Goal: Information Seeking & Learning: Learn about a topic

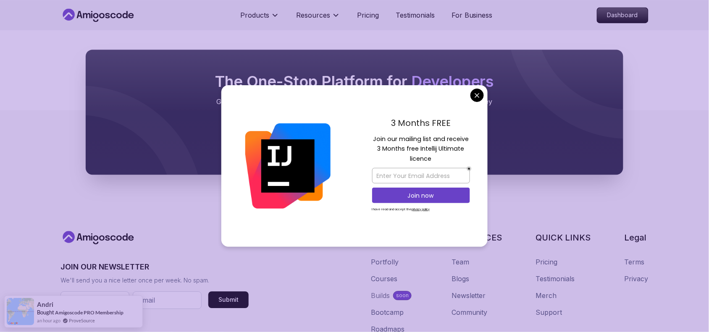
scroll to position [2414, 0]
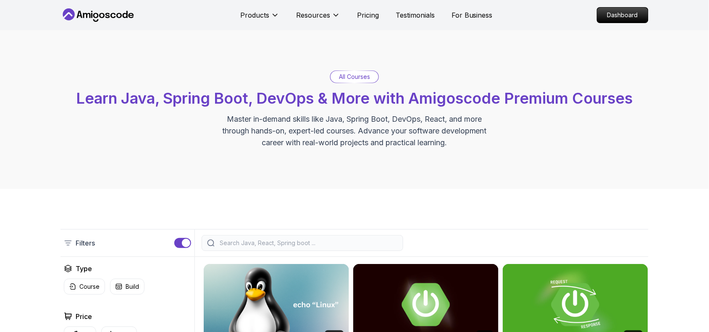
click at [358, 78] on p "All Courses" at bounding box center [354, 77] width 31 height 8
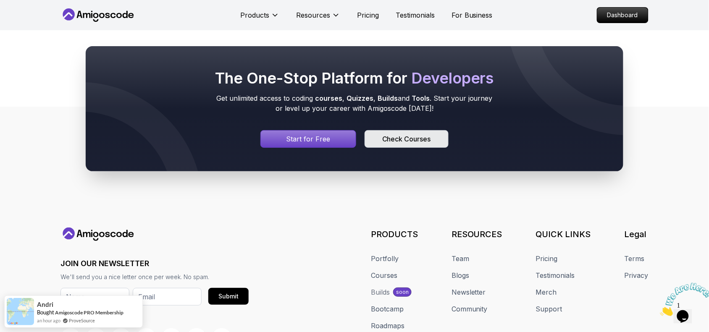
scroll to position [3744, 0]
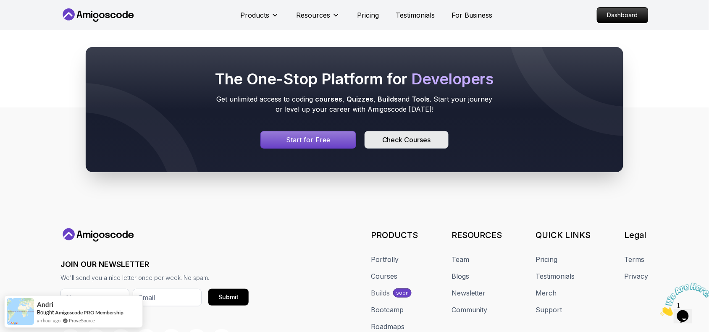
click at [410, 135] on div "Check Courses" at bounding box center [406, 140] width 49 height 10
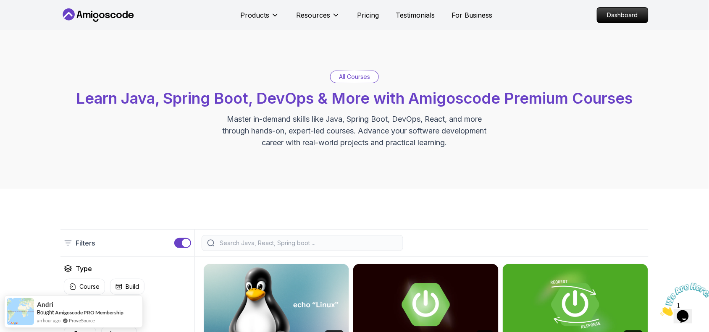
click at [261, 243] on input "search" at bounding box center [308, 243] width 180 height 8
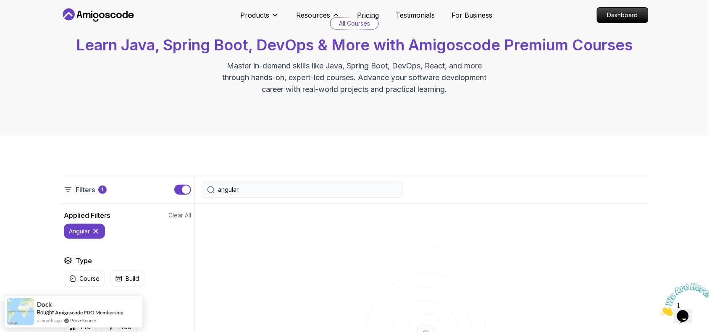
scroll to position [53, 0]
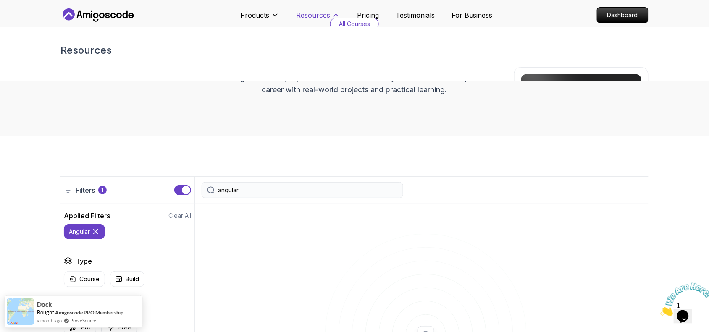
type input "angular"
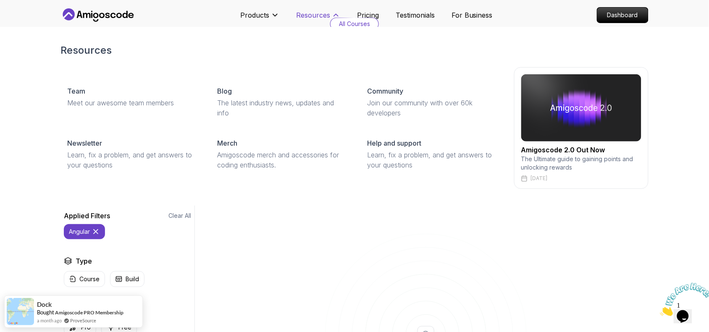
click at [320, 16] on p "Resources" at bounding box center [313, 15] width 34 height 10
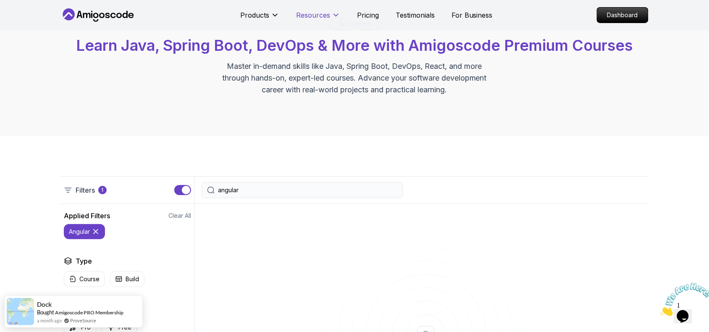
click at [320, 16] on p "Resources" at bounding box center [313, 15] width 34 height 10
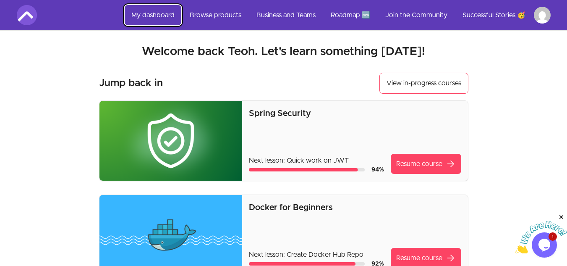
click at [153, 13] on link "My dashboard" at bounding box center [153, 15] width 57 height 20
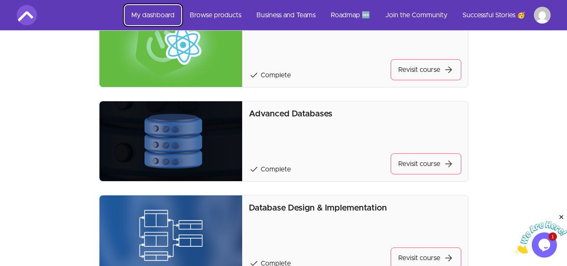
scroll to position [709, 0]
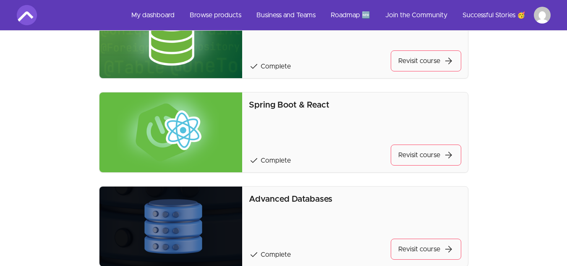
scroll to position [546, 0]
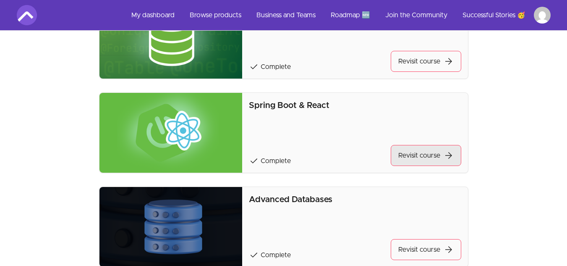
click at [415, 158] on link "Revisit course arrow_forward" at bounding box center [426, 155] width 71 height 21
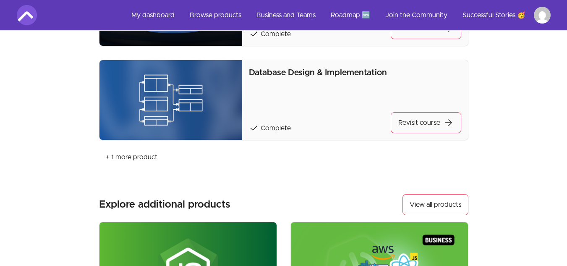
scroll to position [857, 0]
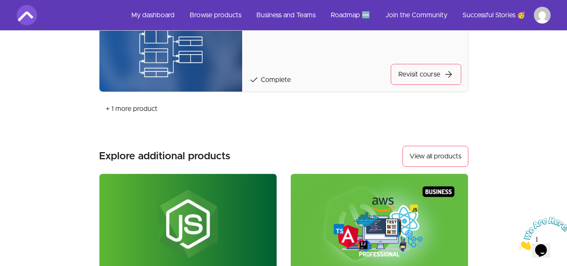
scroll to position [815, 0]
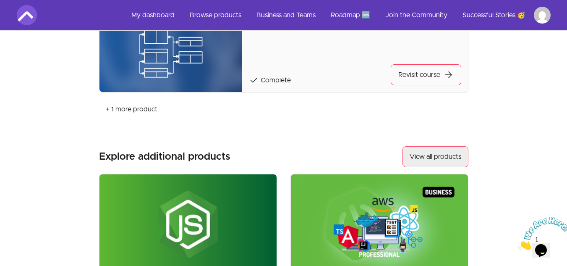
click at [436, 157] on button "View all products" at bounding box center [436, 156] width 66 height 21
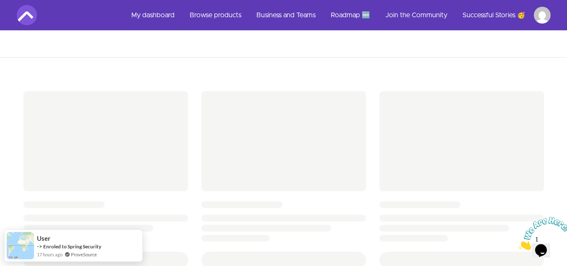
click at [519, 244] on icon "Close" at bounding box center [519, 247] width 0 height 7
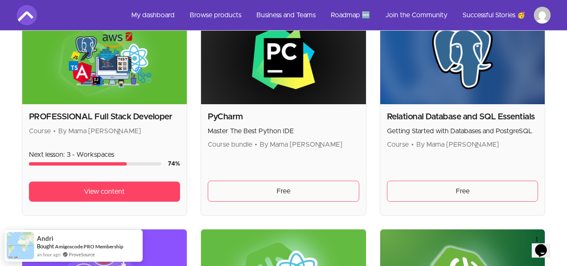
scroll to position [1905, 0]
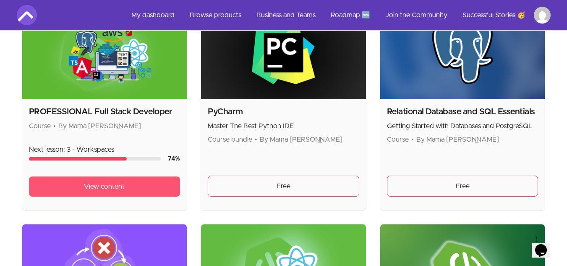
click at [96, 186] on span "View content" at bounding box center [104, 186] width 41 height 10
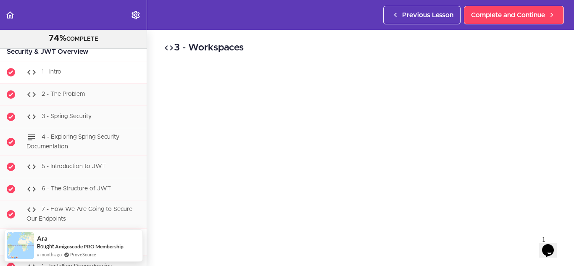
scroll to position [11511, 0]
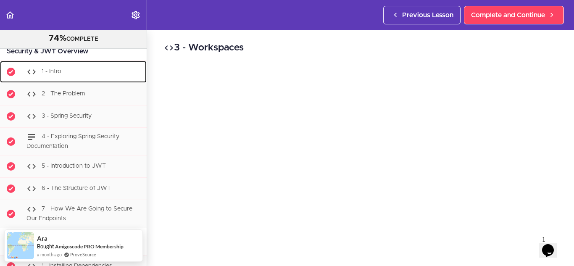
click at [55, 74] on span "1 - Intro" at bounding box center [52, 71] width 20 height 6
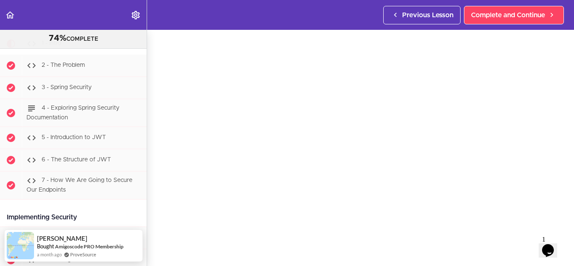
scroll to position [41, 0]
click at [563, 135] on div "1 - Intro Complete and Continue 1 - Follow us on LinkedIn 2 - Subscribe to our …" at bounding box center [360, 107] width 427 height 236
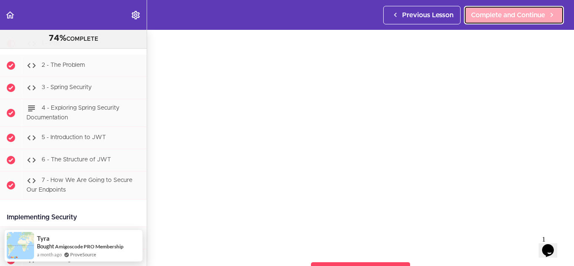
click at [507, 13] on span "Complete and Continue" at bounding box center [508, 15] width 74 height 10
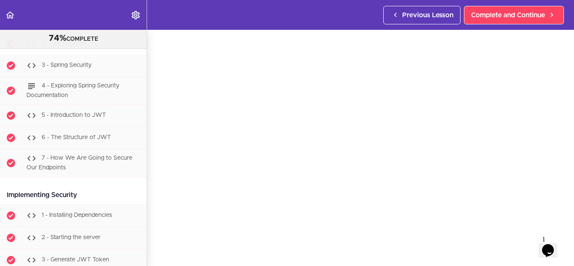
scroll to position [21, 0]
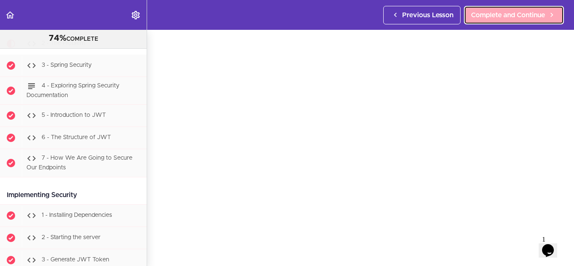
click at [490, 14] on span "Complete and Continue" at bounding box center [508, 15] width 74 height 10
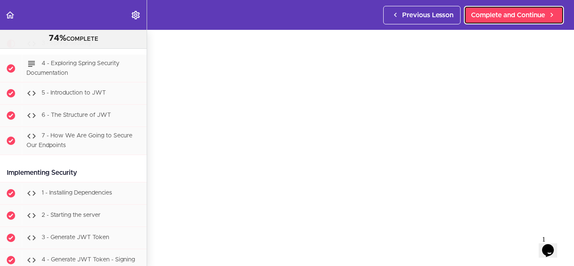
scroll to position [32, 0]
click at [558, 180] on div "3 - Spring Security Complete and Continue 1 - Follow us on LinkedIn 2 - Subscri…" at bounding box center [360, 115] width 427 height 236
click at [533, 13] on span "Complete and Continue" at bounding box center [508, 15] width 74 height 10
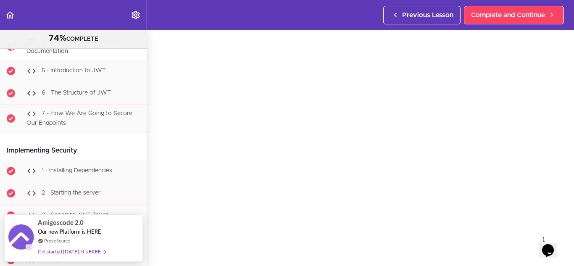
scroll to position [35, 0]
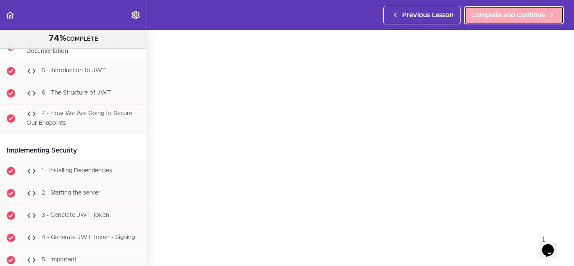
click at [517, 7] on link "Complete and Continue" at bounding box center [514, 15] width 100 height 18
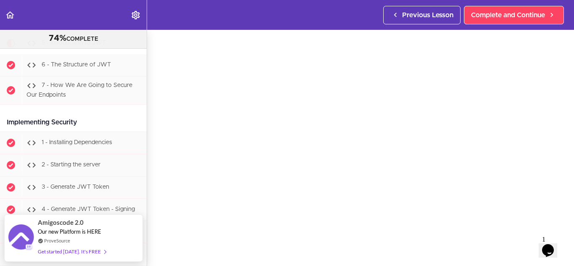
scroll to position [30, 0]
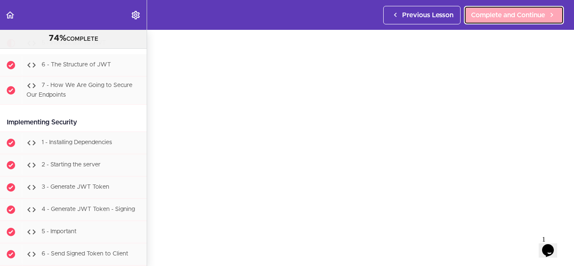
click at [512, 15] on span "Complete and Continue" at bounding box center [508, 15] width 74 height 10
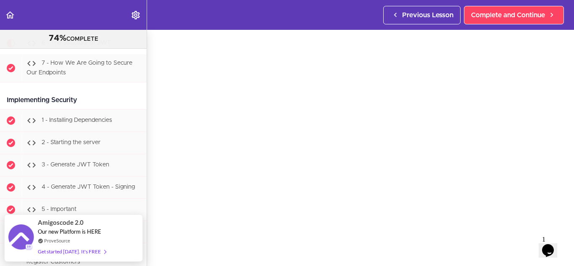
scroll to position [28, 0]
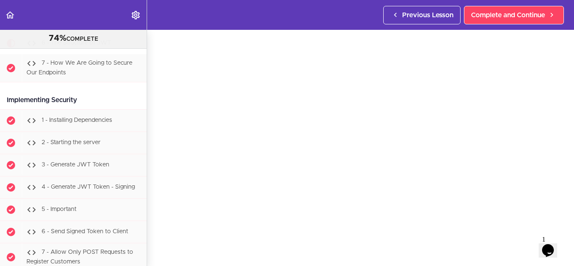
click at [557, 153] on div "6 - The Structure of JWT Complete and Continue 1 - Follow us on LinkedIn 2 - Su…" at bounding box center [360, 120] width 427 height 236
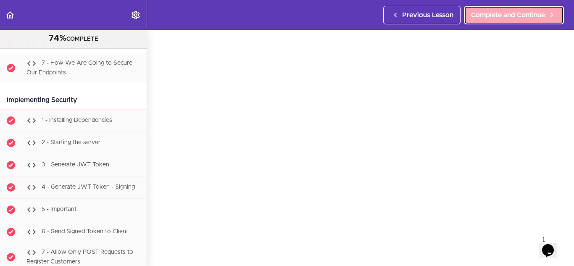
click at [501, 15] on span "Complete and Continue" at bounding box center [508, 15] width 74 height 10
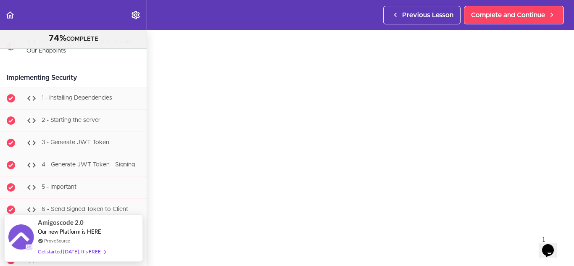
scroll to position [35, 0]
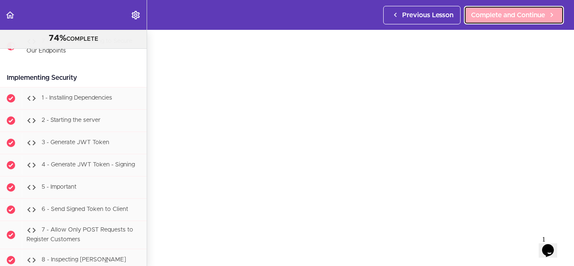
click at [513, 20] on link "Complete and Continue" at bounding box center [514, 15] width 100 height 18
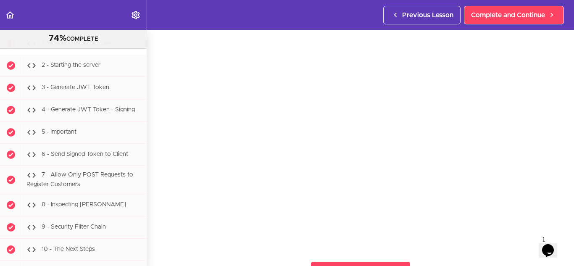
scroll to position [42, 0]
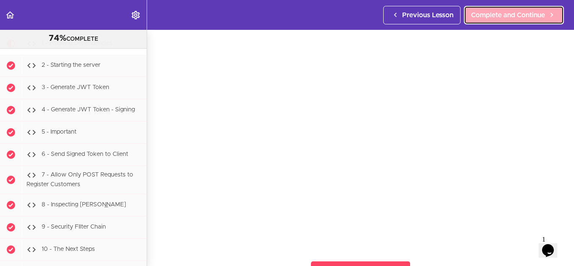
click at [536, 11] on span "Complete and Continue" at bounding box center [508, 15] width 74 height 10
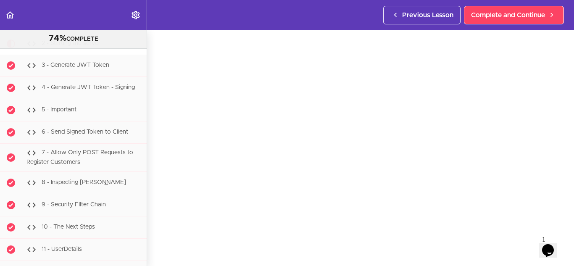
scroll to position [32, 0]
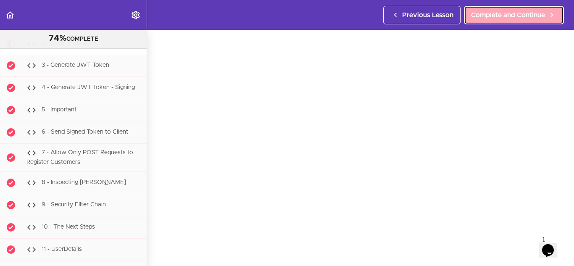
click at [516, 12] on span "Complete and Continue" at bounding box center [508, 15] width 74 height 10
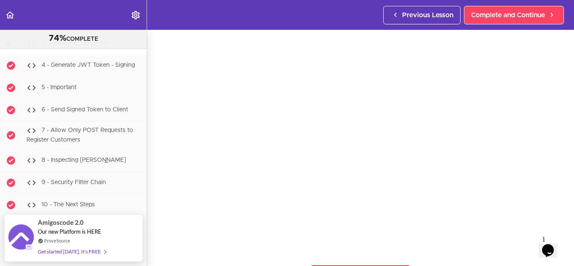
scroll to position [39, 0]
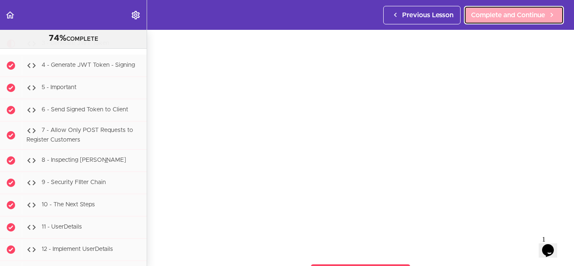
click at [503, 11] on span "Complete and Continue" at bounding box center [508, 15] width 74 height 10
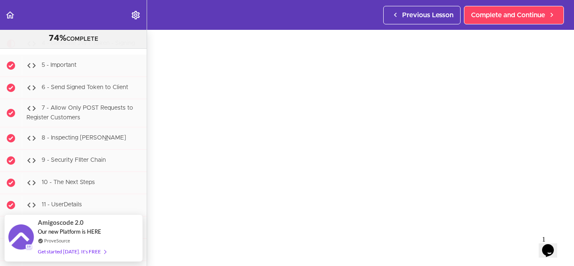
scroll to position [35, 0]
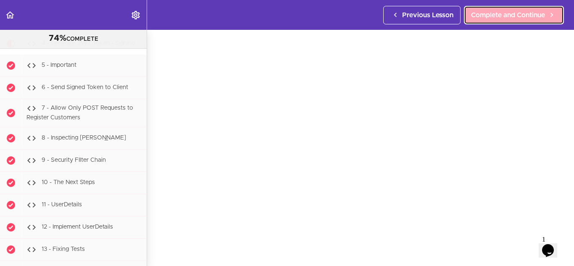
click at [481, 16] on span "Complete and Continue" at bounding box center [508, 15] width 74 height 10
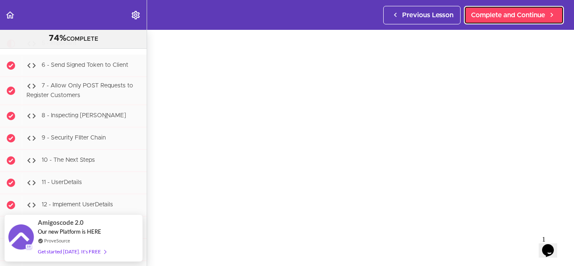
scroll to position [36, 0]
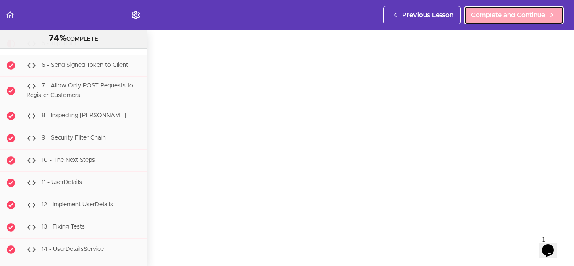
click at [513, 15] on span "Complete and Continue" at bounding box center [508, 15] width 74 height 10
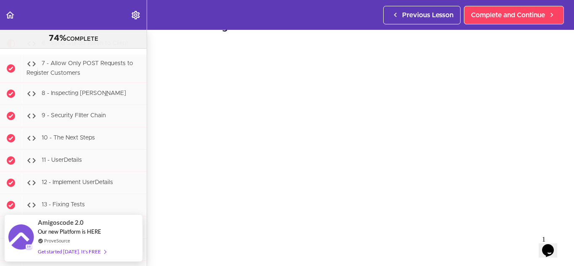
scroll to position [25, 0]
